Goal: Information Seeking & Learning: Learn about a topic

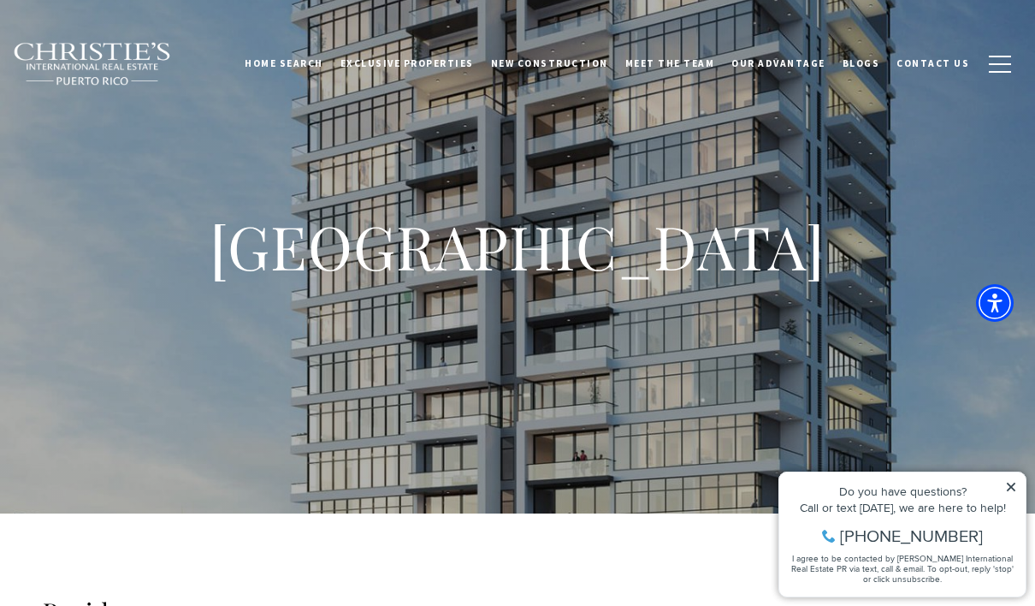
click at [1014, 485] on icon at bounding box center [1011, 487] width 12 height 12
click at [1015, 482] on icon at bounding box center [1011, 487] width 12 height 12
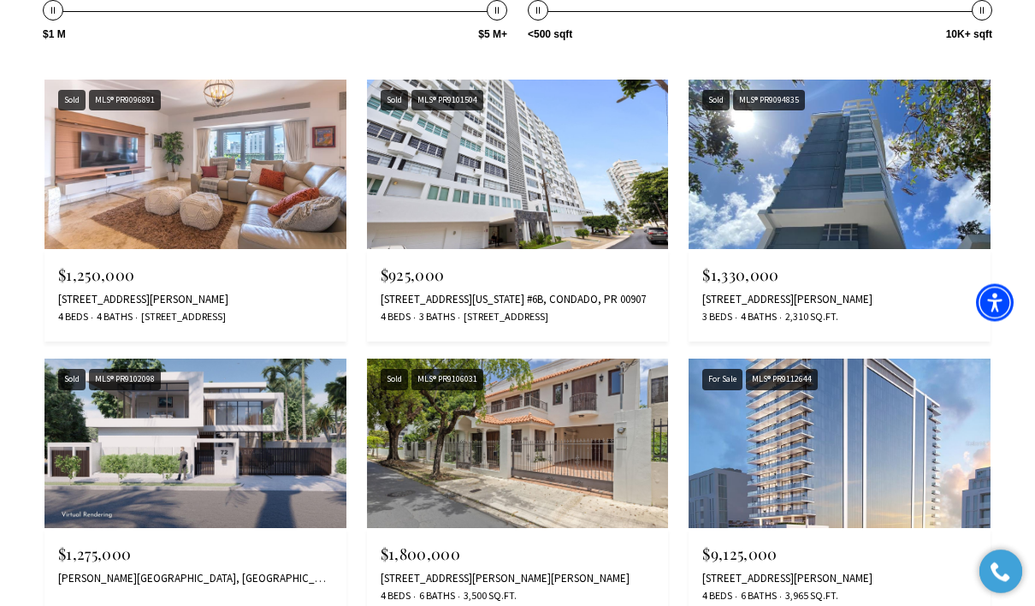
scroll to position [2535, 0]
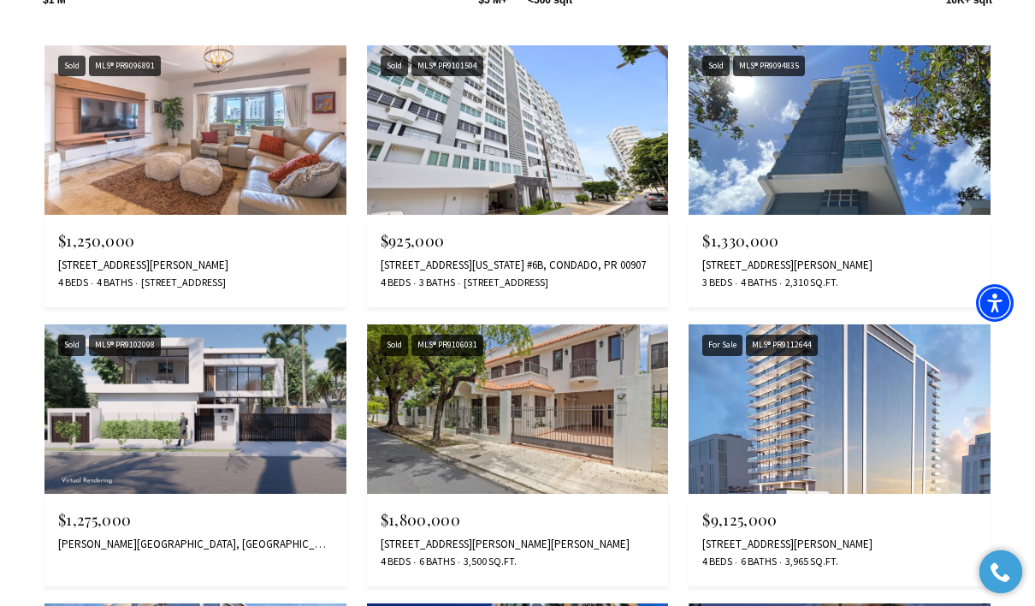
click at [159, 403] on img at bounding box center [195, 408] width 302 height 169
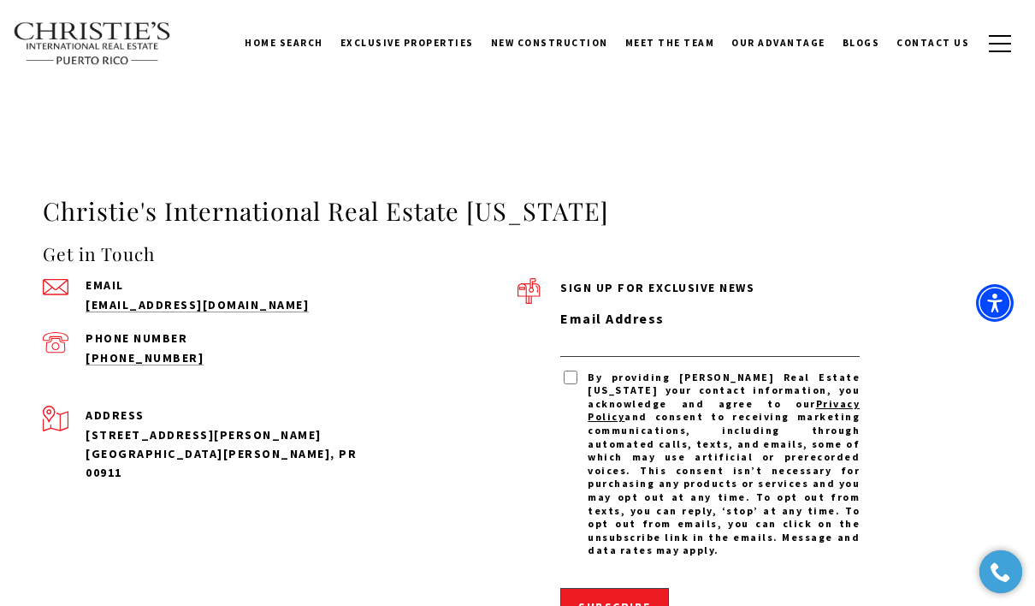
scroll to position [3584, 0]
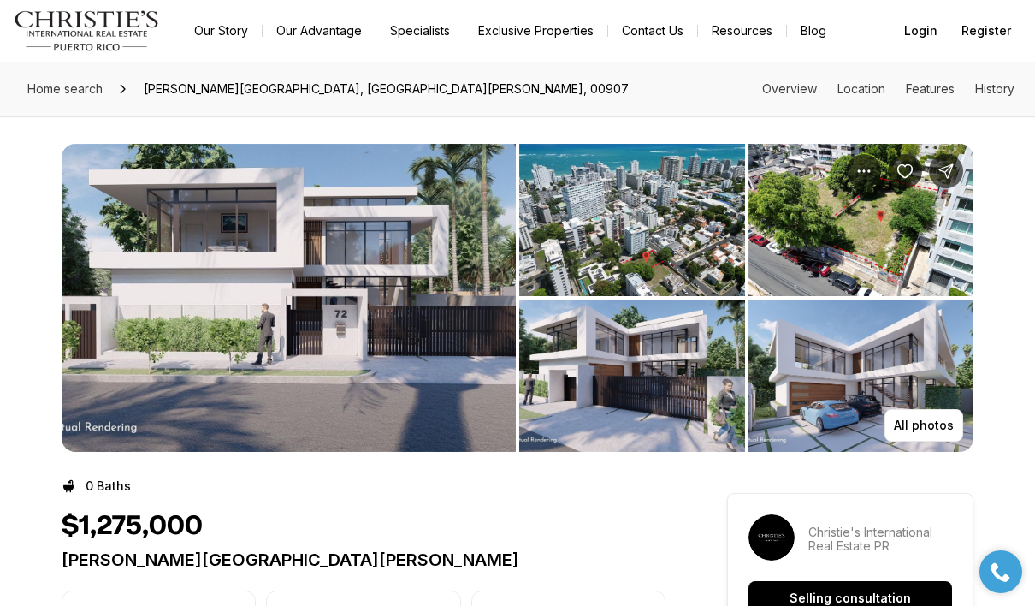
click at [172, 335] on img "View image gallery" at bounding box center [289, 298] width 454 height 308
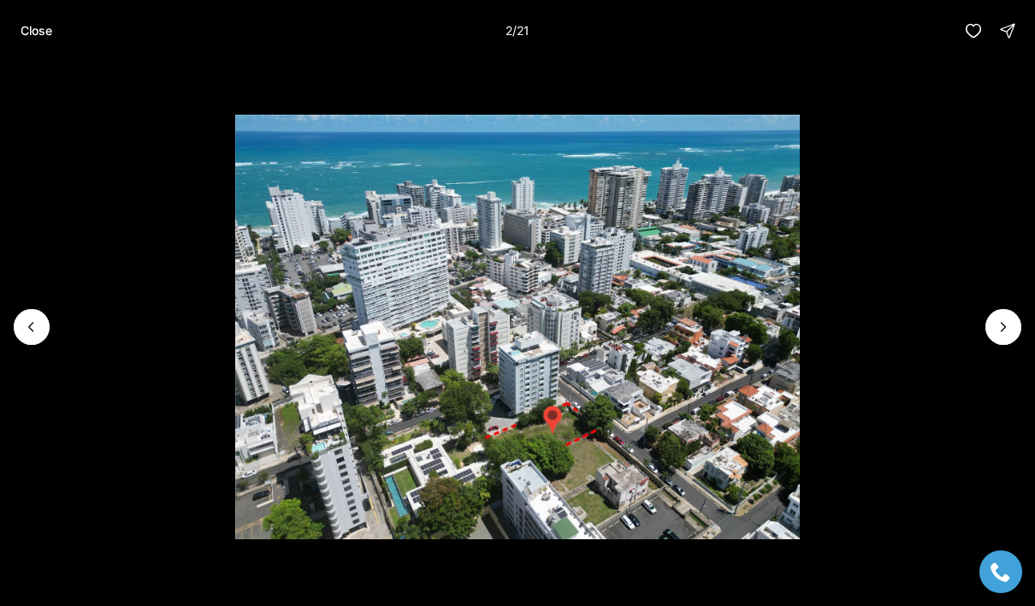
click at [1010, 321] on icon "Next slide" at bounding box center [1003, 326] width 17 height 17
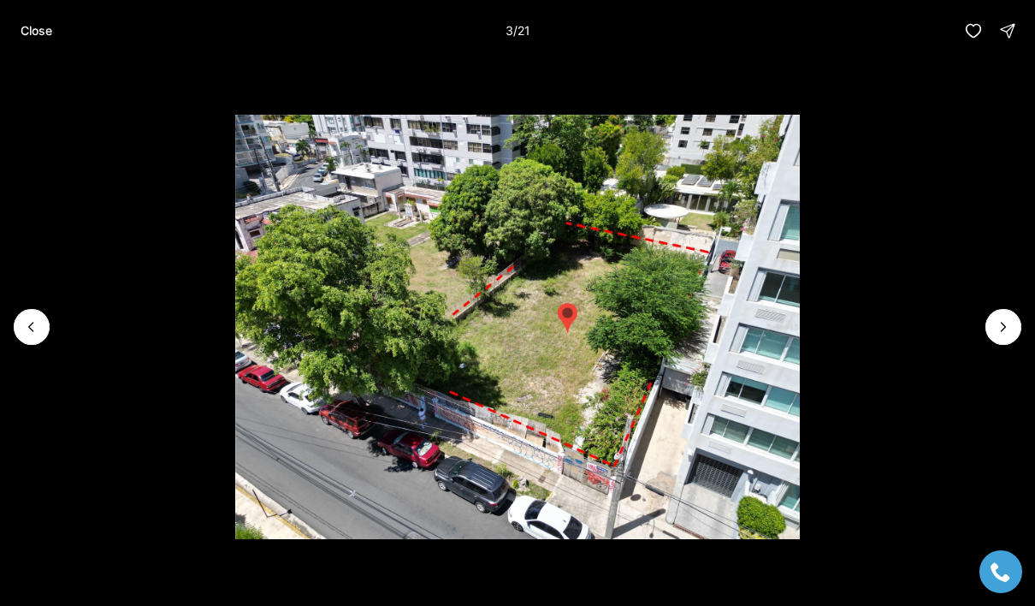
click at [801, 312] on img "3 of 21" at bounding box center [517, 327] width 565 height 424
click at [1009, 325] on icon "Next slide" at bounding box center [1003, 326] width 17 height 17
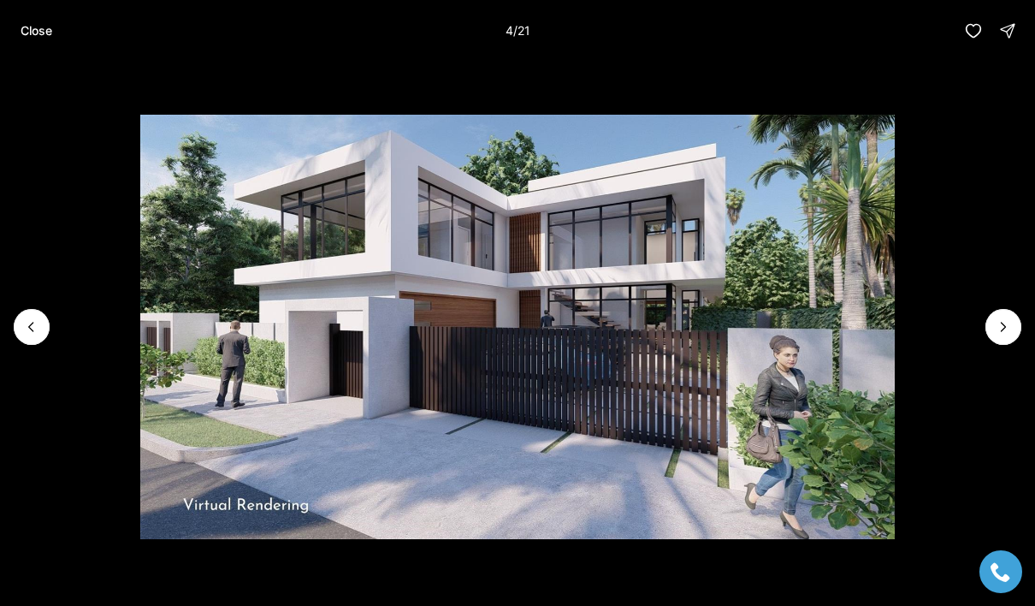
click at [1002, 329] on icon "Next slide" at bounding box center [1003, 326] width 17 height 17
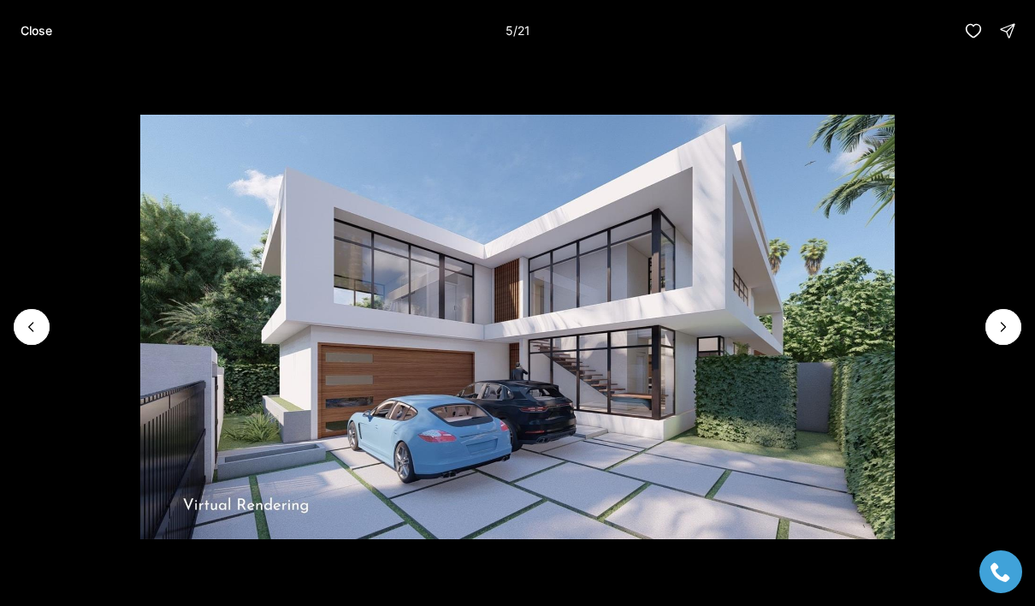
click at [1004, 330] on icon "Next slide" at bounding box center [1003, 326] width 17 height 17
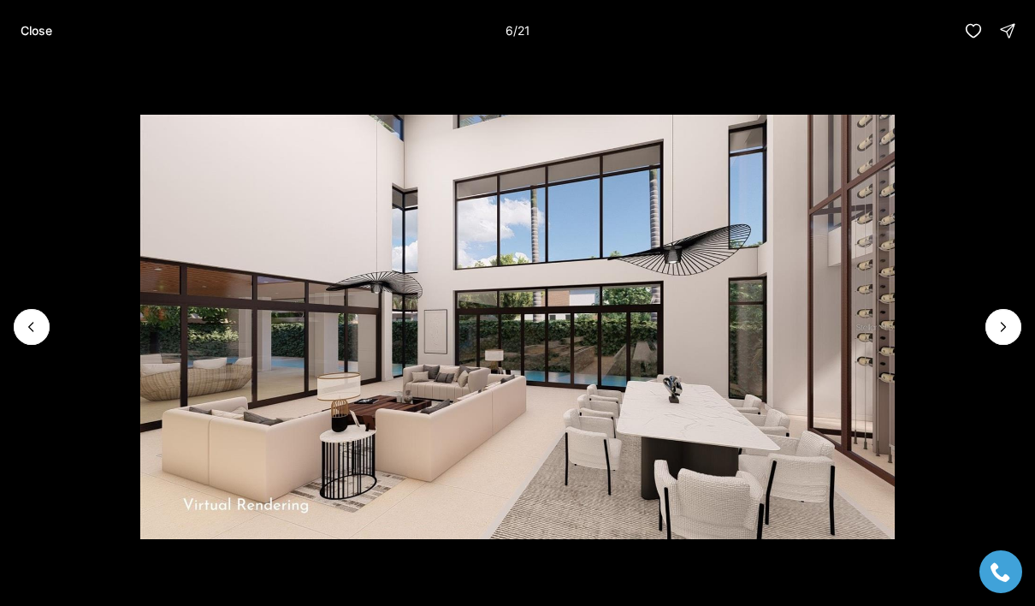
click at [1003, 334] on icon "Next slide" at bounding box center [1003, 326] width 17 height 17
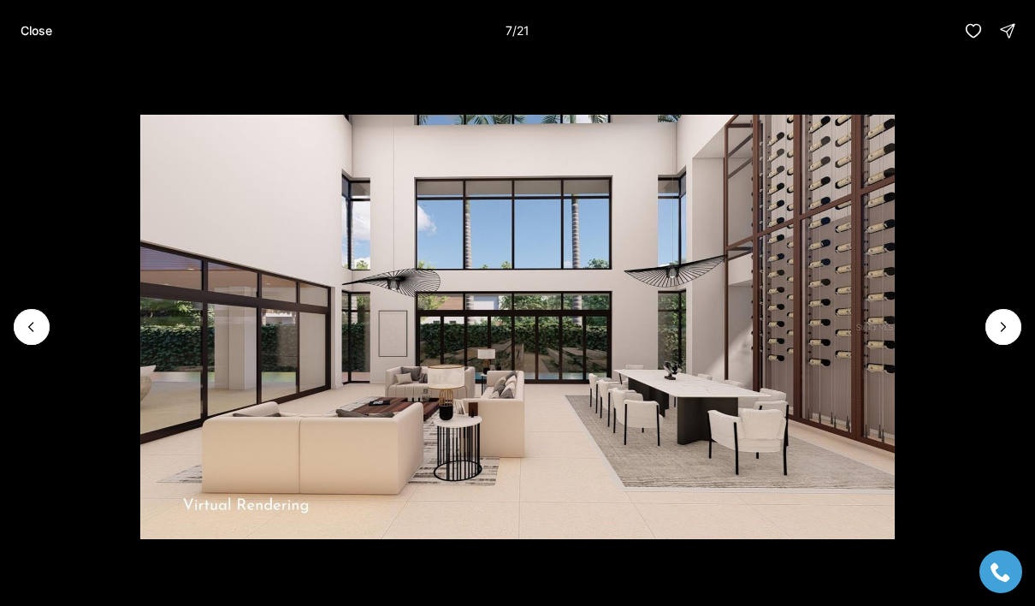
click at [1005, 334] on icon "Next slide" at bounding box center [1003, 326] width 17 height 17
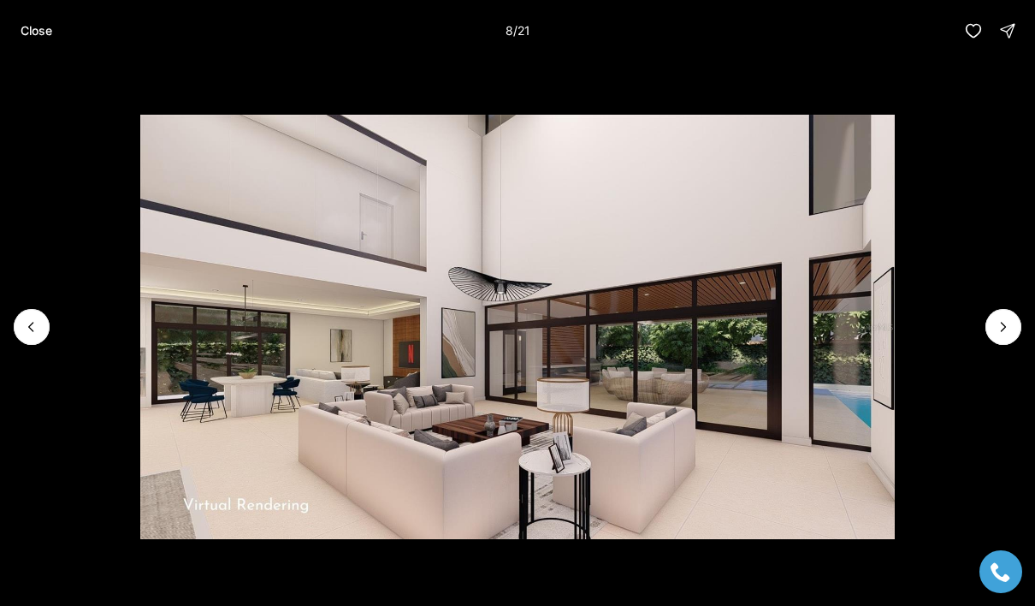
click at [999, 334] on icon "Next slide" at bounding box center [1003, 326] width 17 height 17
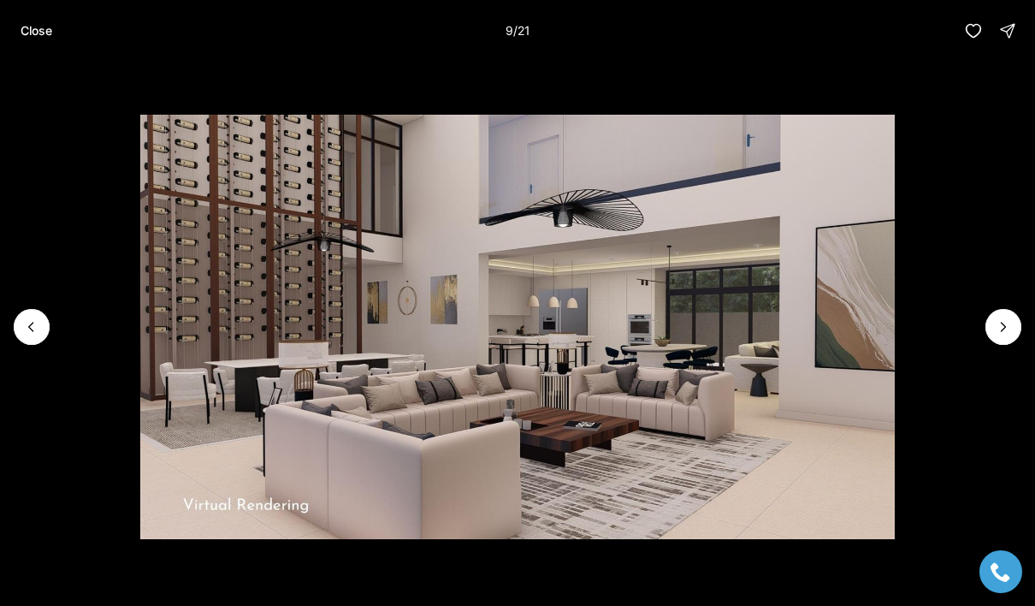
click at [996, 332] on icon "Next slide" at bounding box center [1003, 326] width 17 height 17
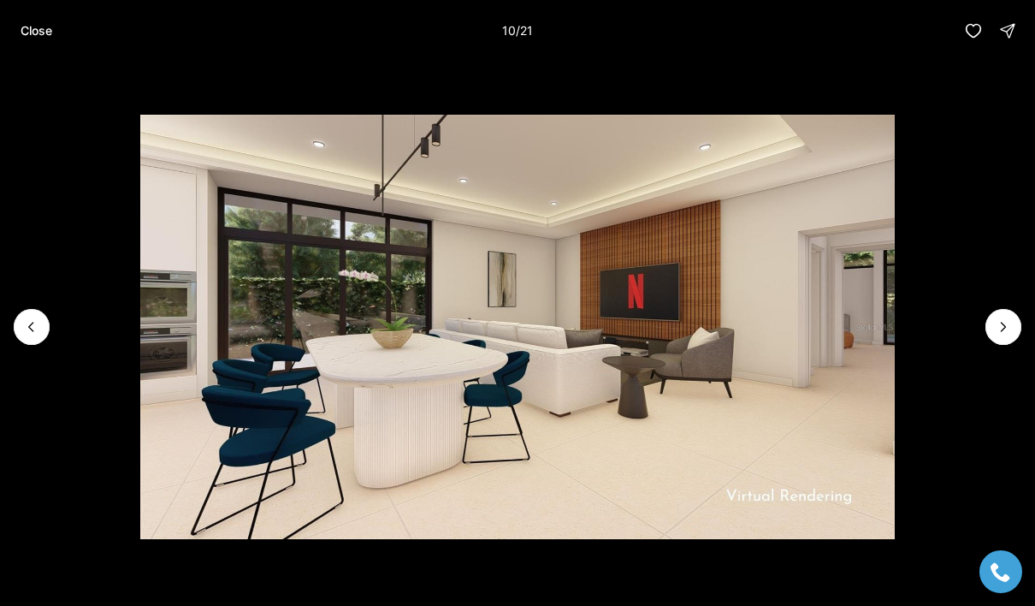
click at [1000, 333] on icon "Next slide" at bounding box center [1003, 326] width 17 height 17
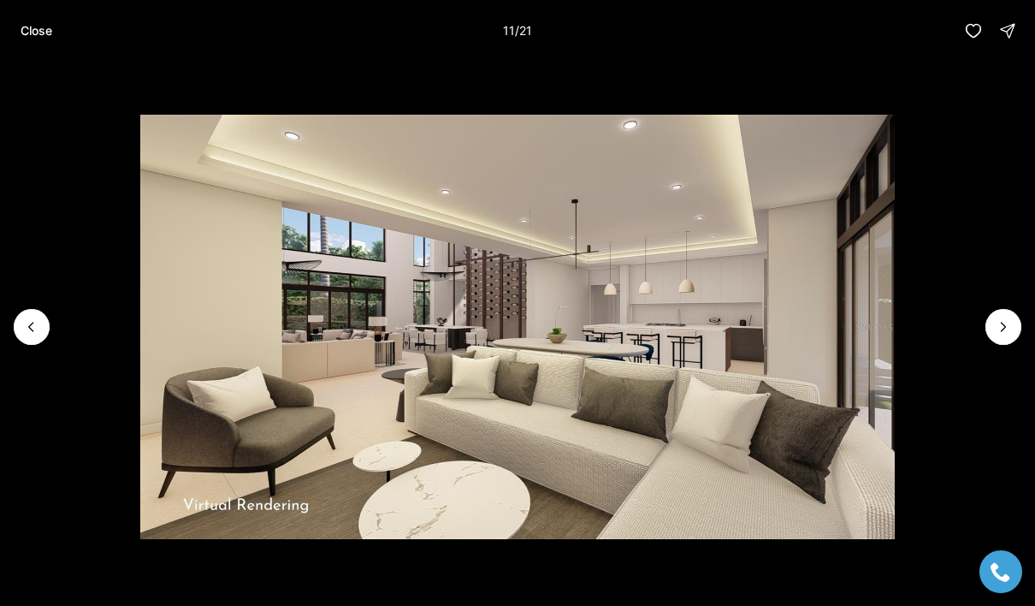
click at [1001, 333] on icon "Next slide" at bounding box center [1003, 326] width 17 height 17
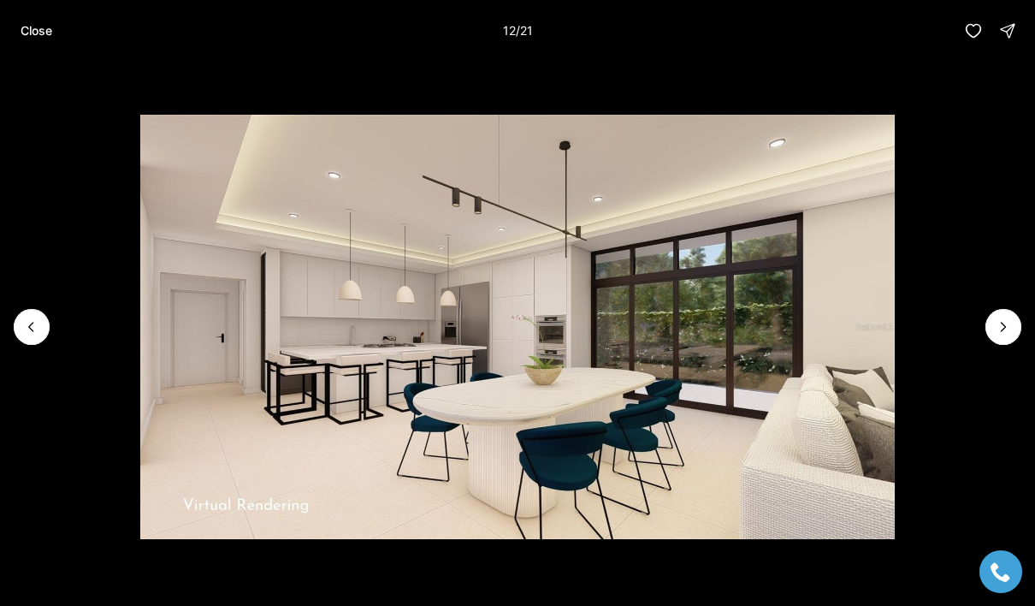
click at [1003, 334] on icon "Next slide" at bounding box center [1003, 326] width 17 height 17
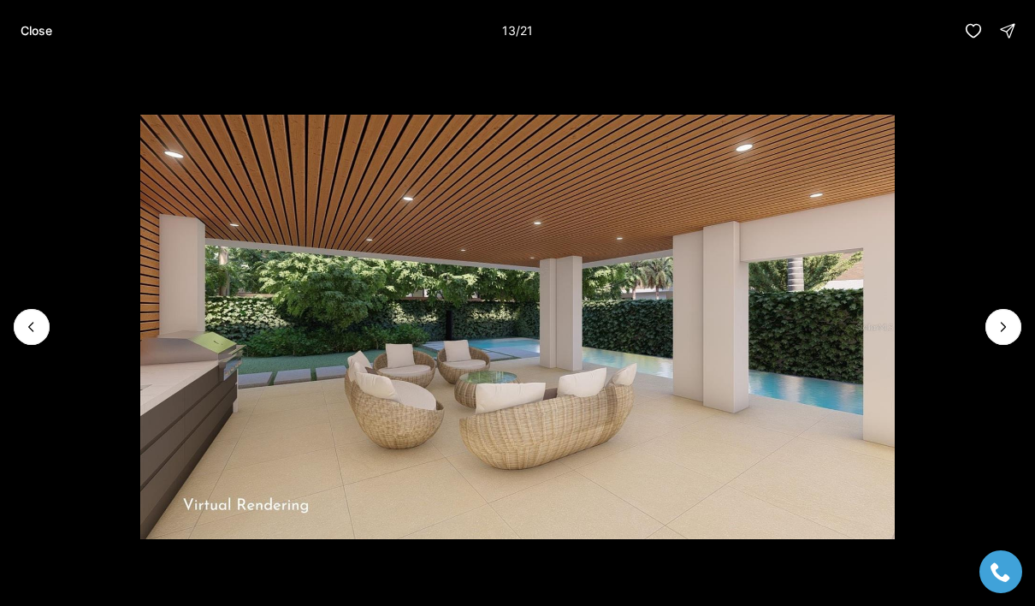
click at [1003, 333] on icon "Next slide" at bounding box center [1003, 326] width 17 height 17
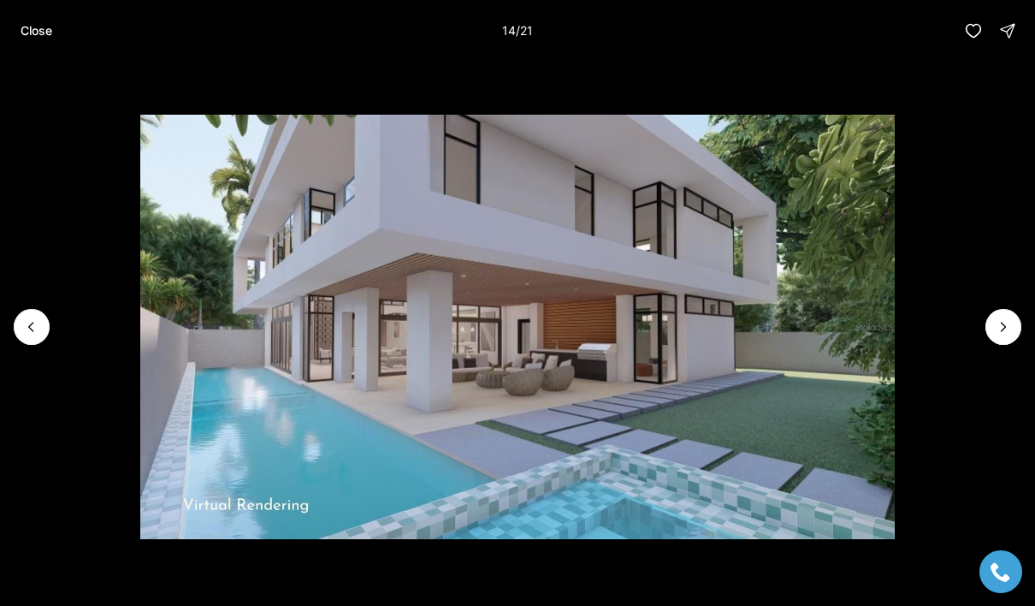
click at [1006, 333] on icon "Next slide" at bounding box center [1003, 326] width 17 height 17
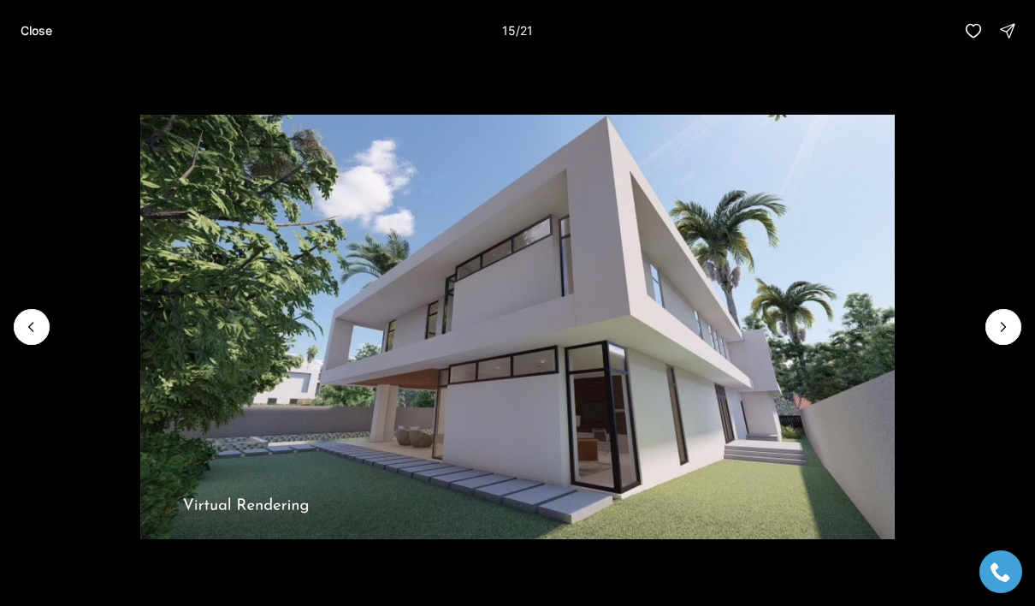
click at [39, 33] on p "Close" at bounding box center [37, 31] width 32 height 14
